Goal: Information Seeking & Learning: Learn about a topic

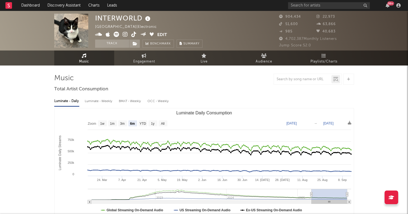
select select "6m"
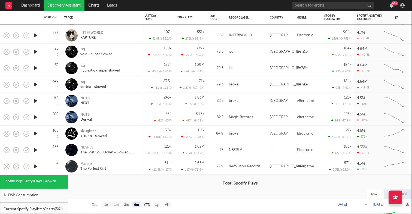
select select "6m"
select select "1w"
click at [133, 167] on div "Mareux The Perfect Girl" at bounding box center [109, 166] width 59 height 10
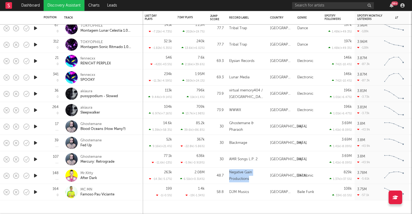
drag, startPoint x: 249, startPoint y: 178, endPoint x: 228, endPoint y: 170, distance: 22.4
click at [228, 170] on div "Negative Gain Productions" at bounding box center [246, 175] width 41 height 16
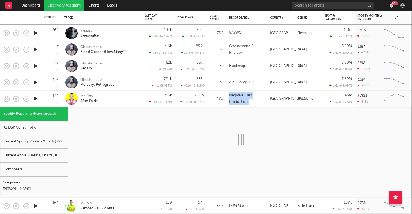
click at [227, 100] on div "Negative Gain Productions" at bounding box center [246, 98] width 41 height 16
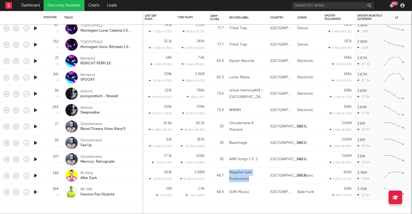
drag, startPoint x: 249, startPoint y: 178, endPoint x: 228, endPoint y: 171, distance: 21.6
click at [228, 171] on div "Negative Gain Productions" at bounding box center [246, 175] width 41 height 16
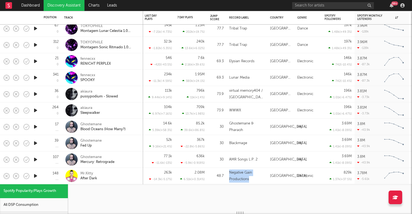
copy div "Negative Gain Productions"
select select "6m"
select select "1w"
